Goal: Transaction & Acquisition: Obtain resource

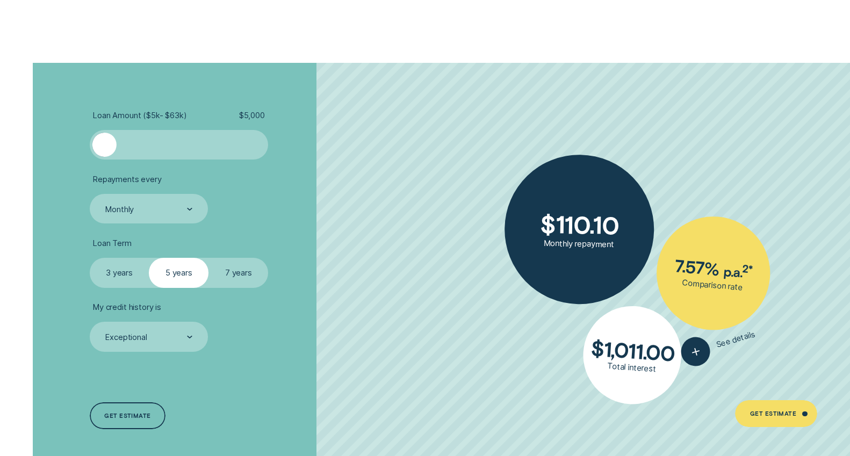
scroll to position [2054, 0]
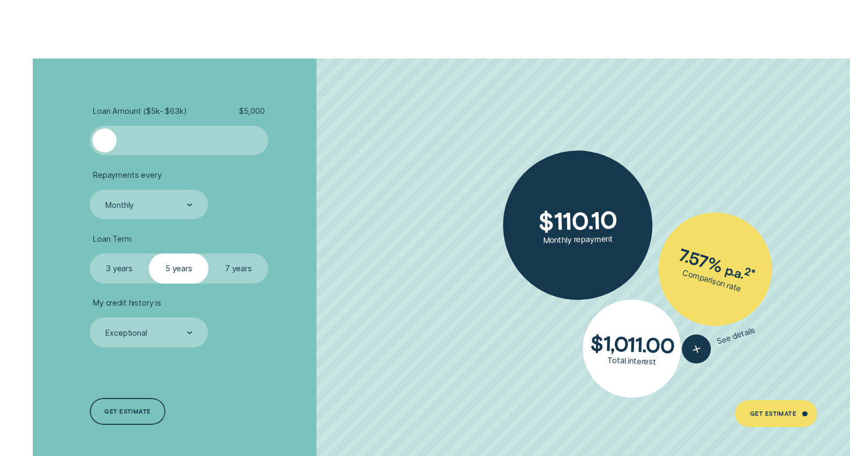
click at [260, 137] on div at bounding box center [259, 140] width 12 height 24
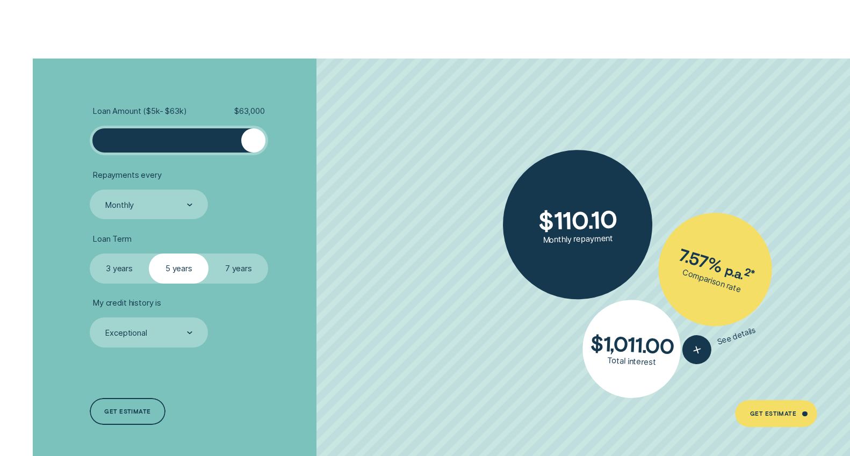
drag, startPoint x: 111, startPoint y: 137, endPoint x: 331, endPoint y: 135, distance: 220.2
click at [331, 135] on li "Loan Amount ( $5k - $63k ) $ 63,000" at bounding box center [227, 130] width 274 height 49
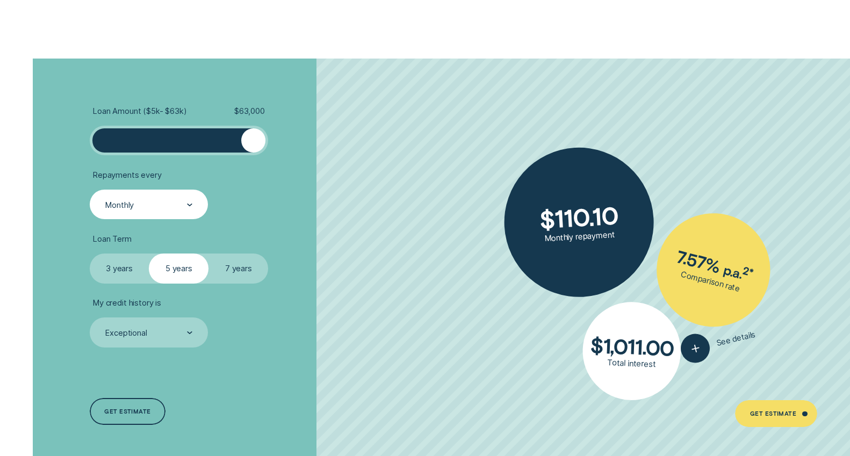
click at [193, 208] on div "Monthly" at bounding box center [149, 205] width 119 height 30
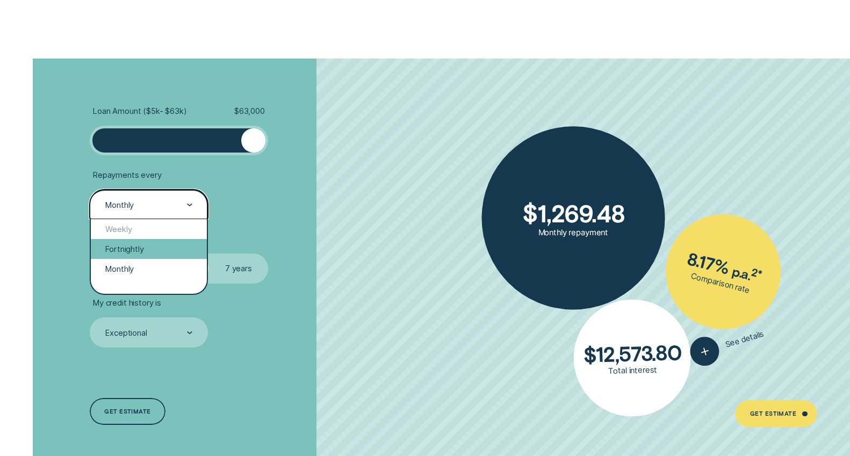
click at [153, 253] on div "Fortnightly" at bounding box center [149, 249] width 117 height 20
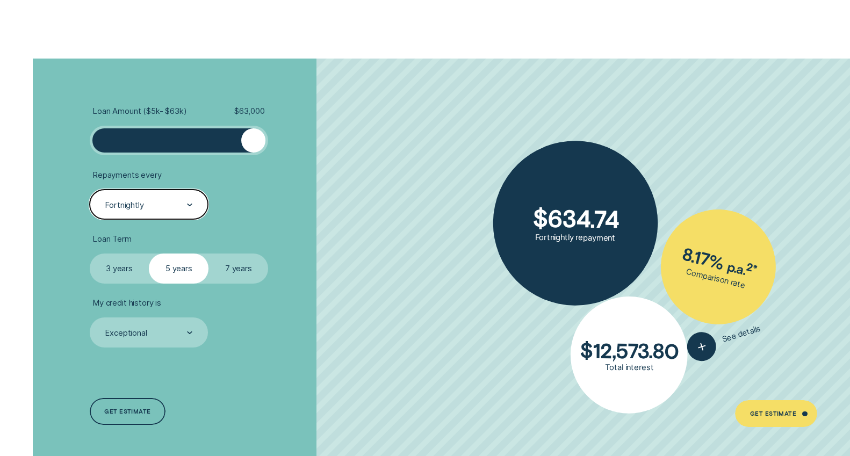
click at [245, 270] on label "7 years" at bounding box center [238, 268] width 60 height 30
click at [208, 253] on input "7 years" at bounding box center [208, 253] width 0 height 0
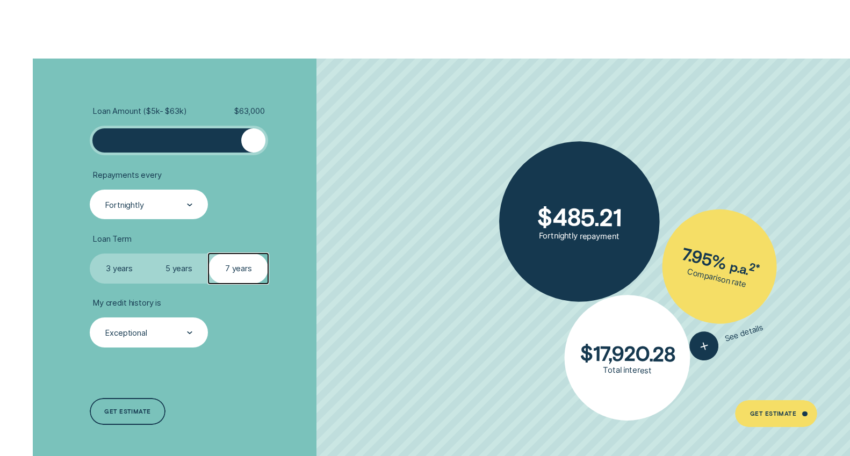
click at [198, 330] on div "Exceptional" at bounding box center [149, 332] width 119 height 30
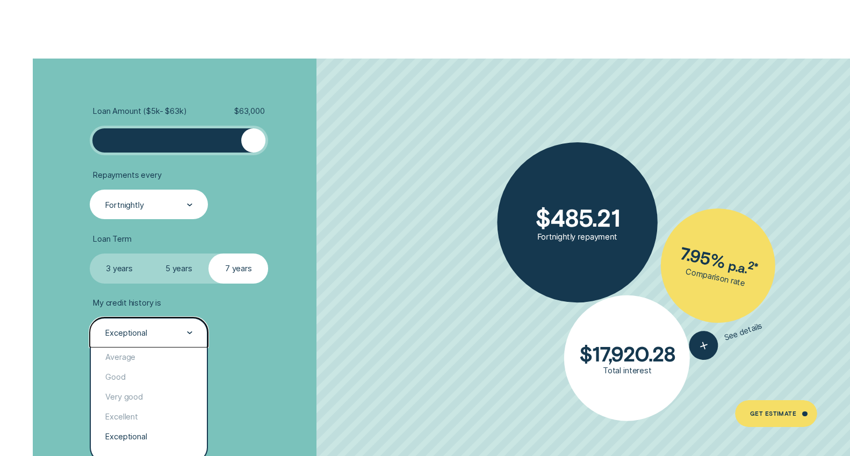
click at [266, 331] on li "My credit history is option Exceptional selected, 5 of 5. 5 results available. …" at bounding box center [227, 322] width 274 height 49
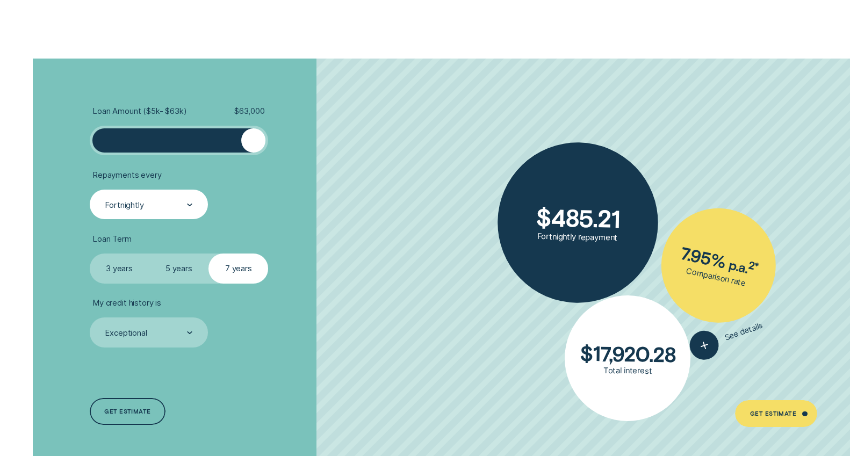
click at [185, 205] on div "Fortnightly" at bounding box center [148, 205] width 88 height 11
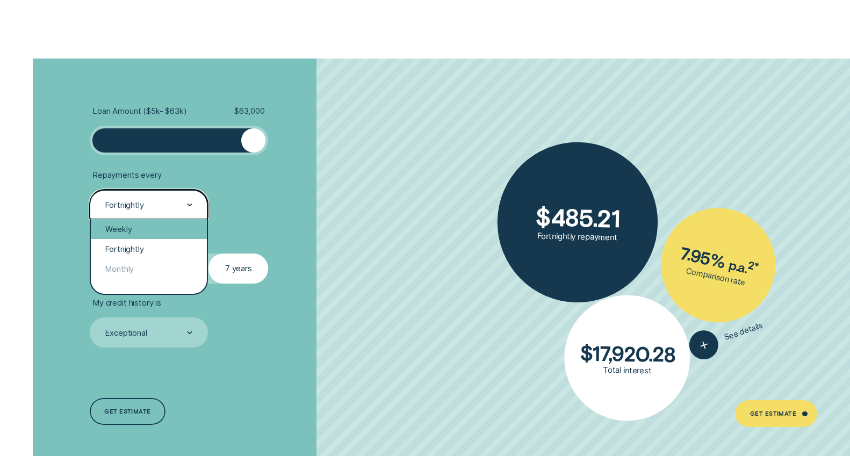
click at [154, 226] on div "Weekly" at bounding box center [149, 229] width 117 height 20
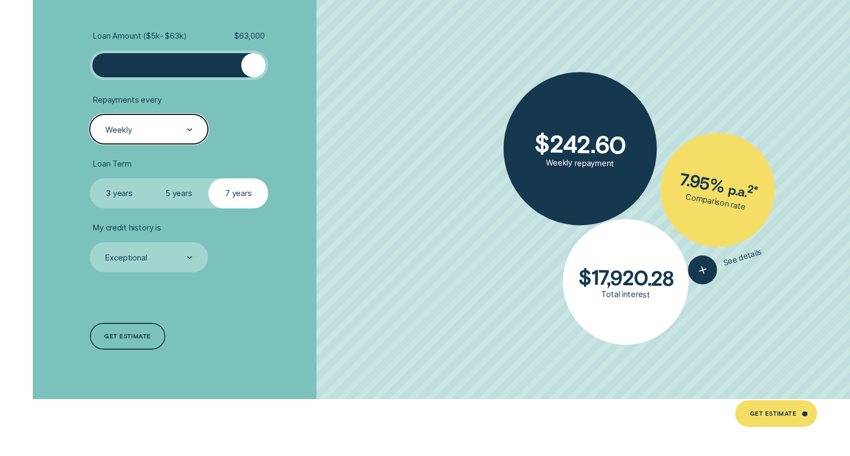
scroll to position [2130, 0]
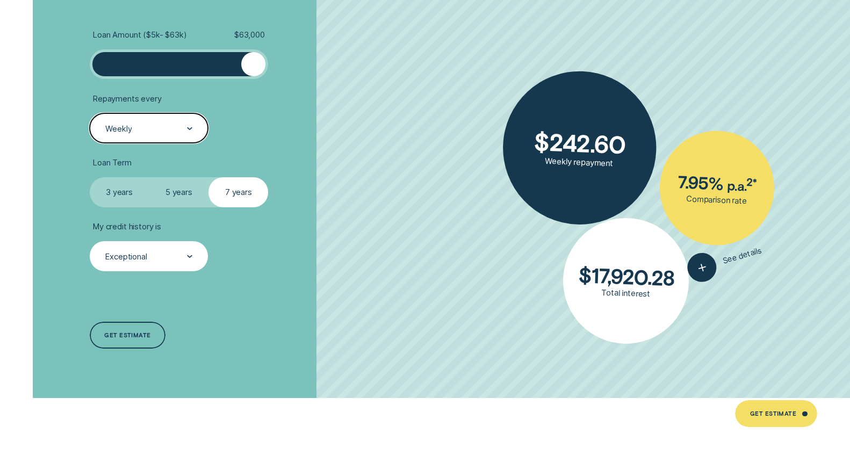
click at [175, 253] on div "Exceptional" at bounding box center [148, 256] width 88 height 11
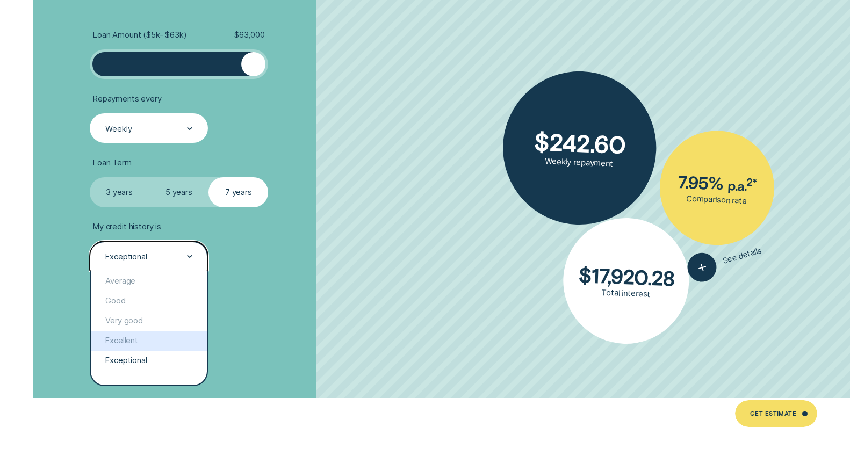
click at [314, 309] on div "Loan Amount ( $5k - $63k ) $ 63,000 Repayments every Weekly Loan Term Select Lo…" at bounding box center [226, 190] width 284 height 416
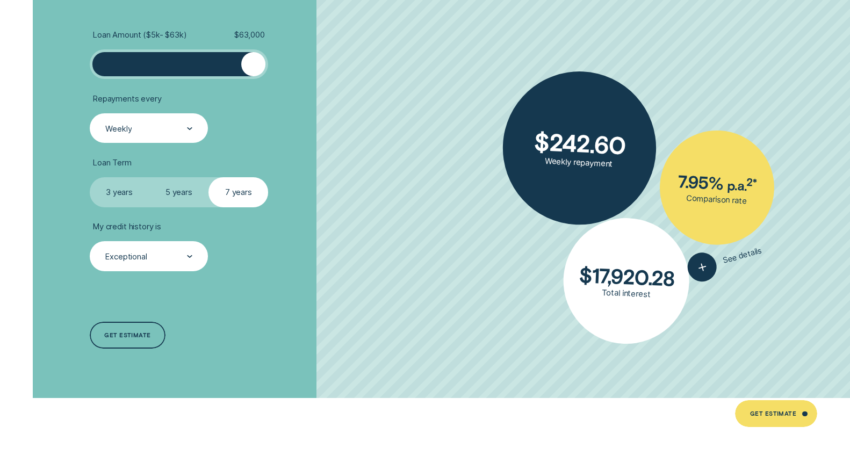
click at [187, 251] on div at bounding box center [189, 256] width 5 height 28
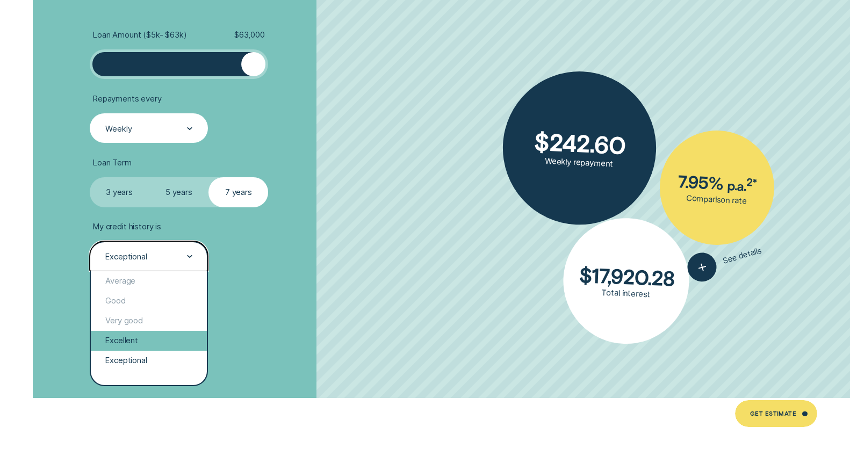
click at [168, 335] on div "Excellent" at bounding box center [149, 341] width 117 height 20
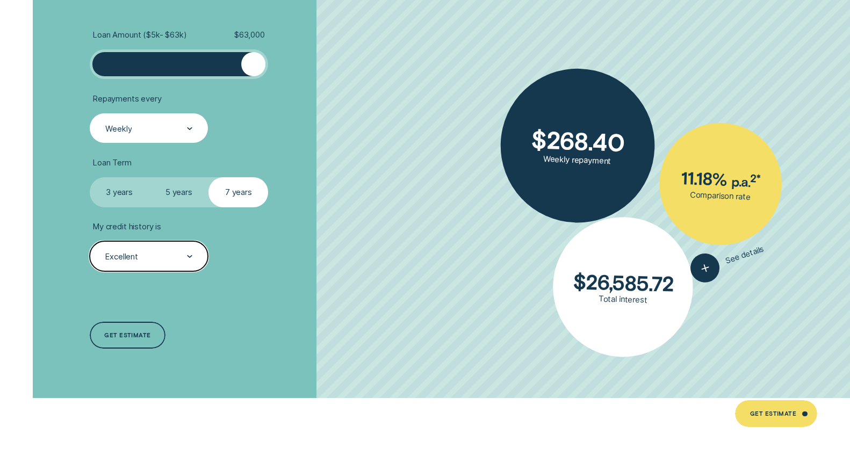
click at [177, 256] on div "Excellent" at bounding box center [148, 256] width 88 height 11
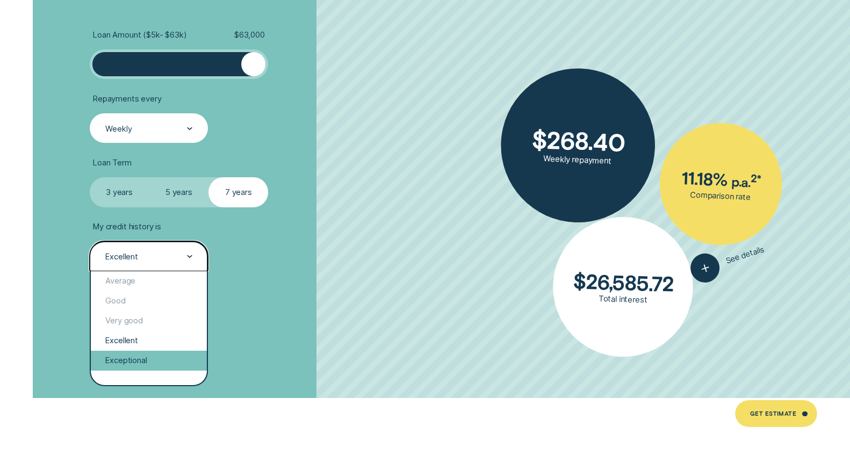
click at [166, 366] on div "Exceptional" at bounding box center [149, 361] width 117 height 20
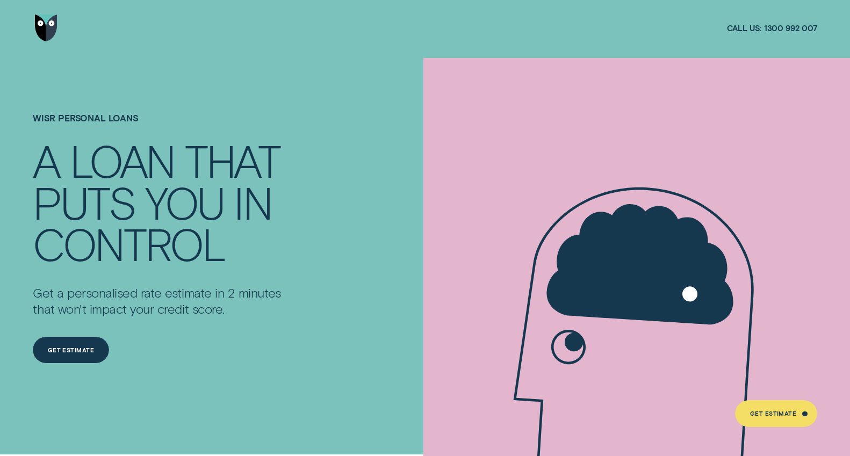
scroll to position [0, 0]
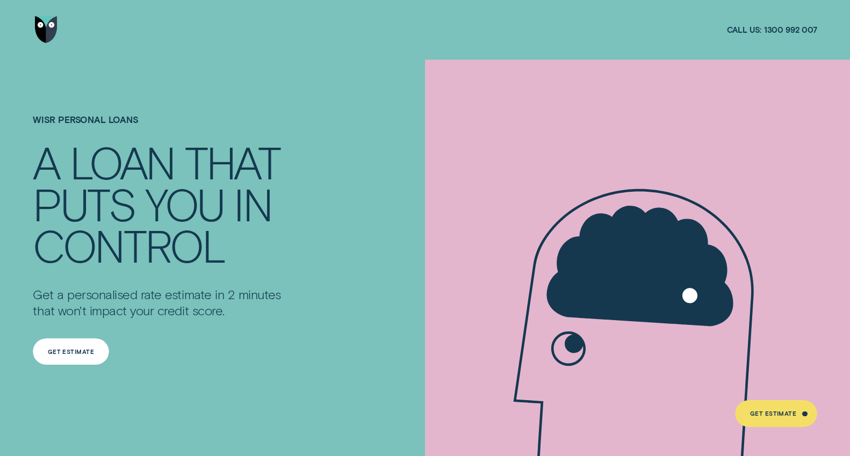
click at [61, 349] on div "Get Estimate" at bounding box center [71, 351] width 46 height 5
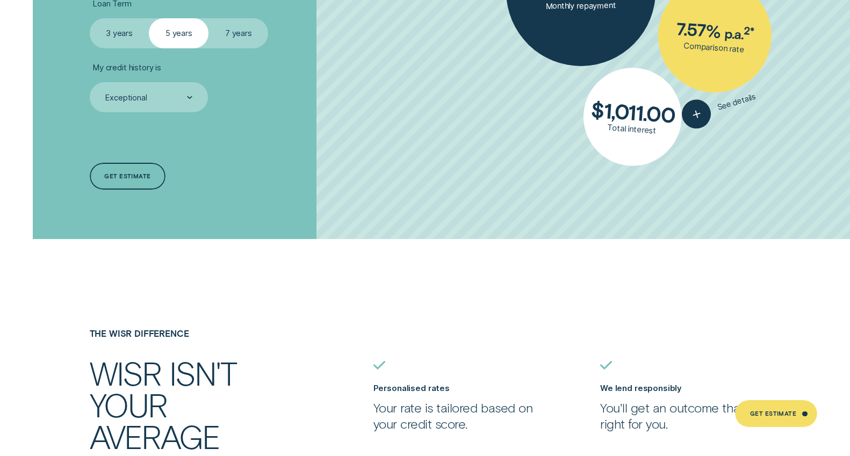
scroll to position [2618, 0]
